Goal: Task Accomplishment & Management: Manage account settings

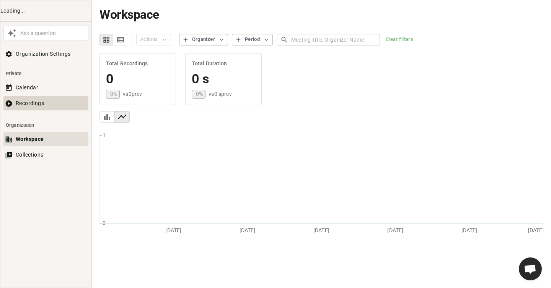
scroll to position [413, 0]
click at [37, 101] on button "Recordings" at bounding box center [45, 103] width 85 height 14
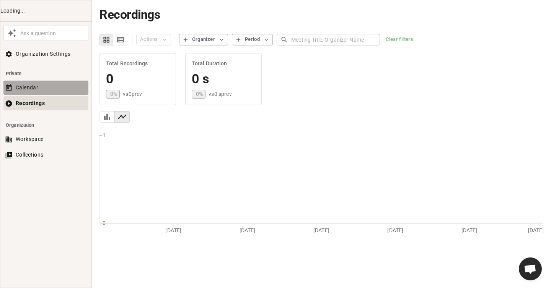
click at [24, 87] on button "Calendar" at bounding box center [45, 88] width 85 height 14
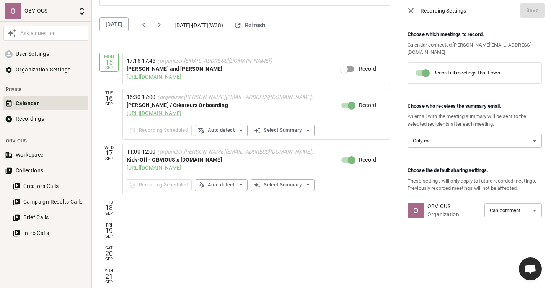
scroll to position [14, 0]
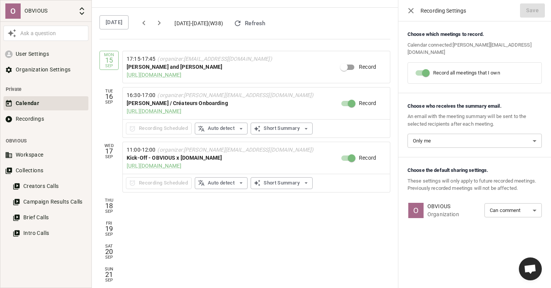
click at [343, 66] on input "Record" at bounding box center [344, 67] width 44 height 15
checkbox input "true"
